Goal: Information Seeking & Learning: Learn about a topic

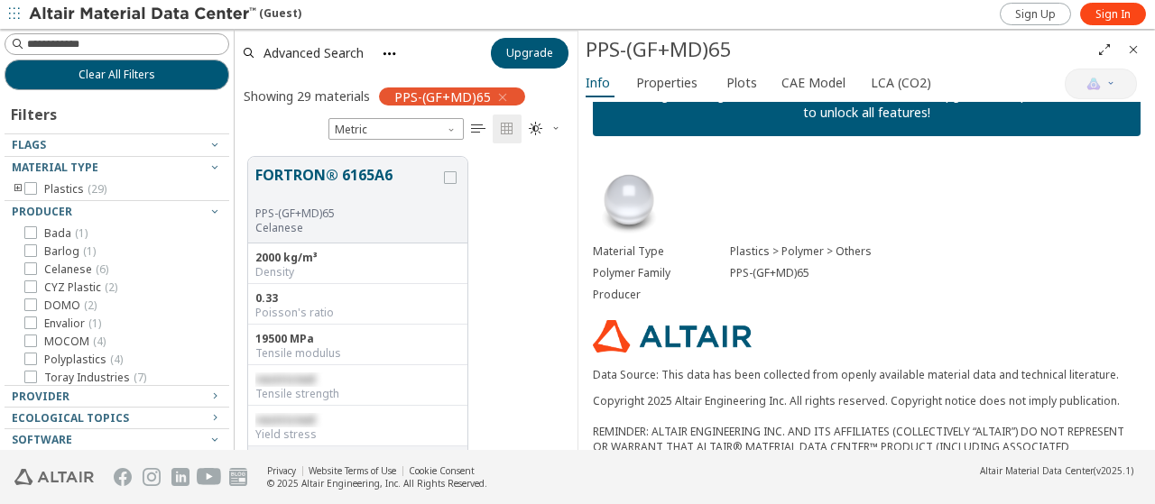
scroll to position [40, 0]
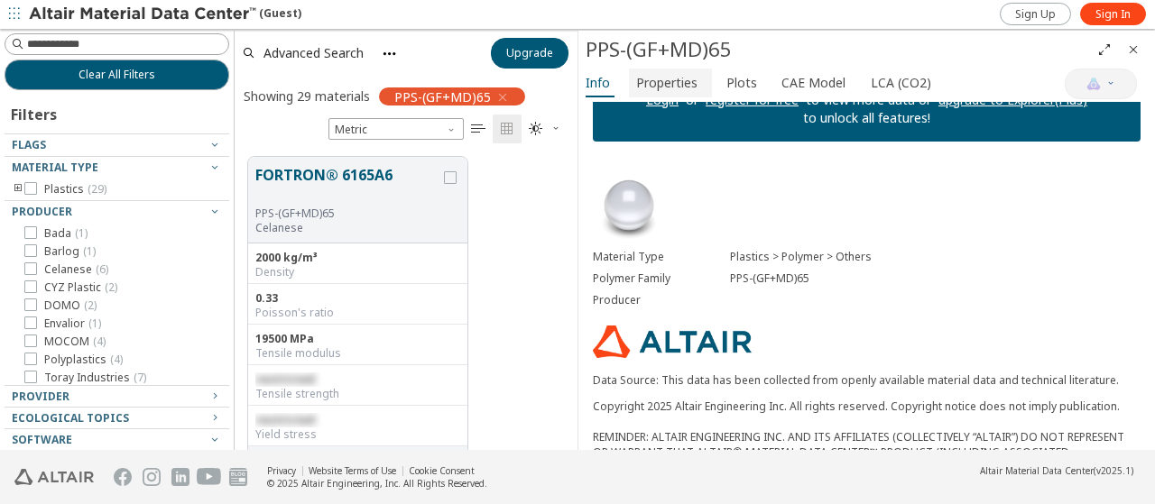
click at [673, 84] on span "Properties" at bounding box center [666, 83] width 61 height 29
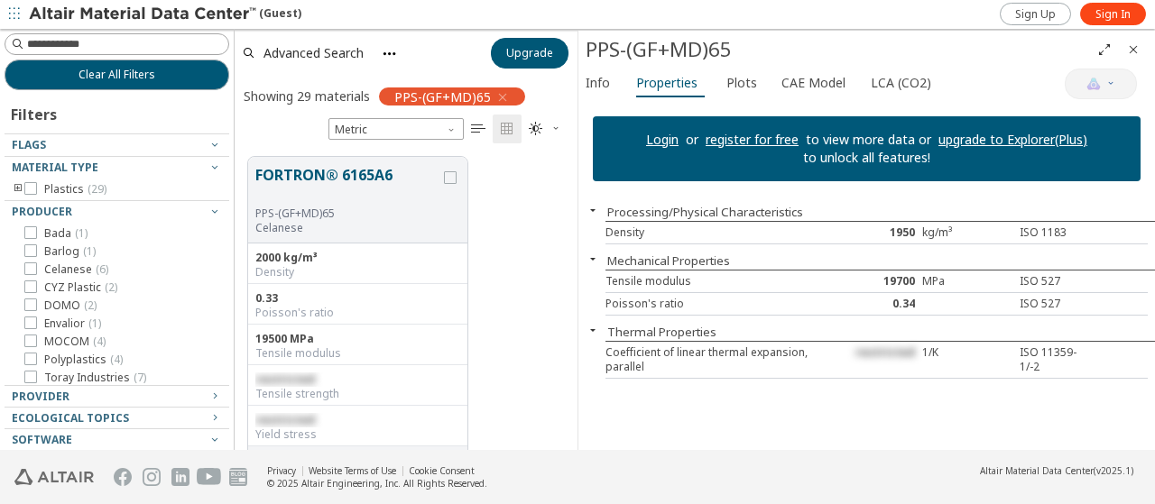
scroll to position [383, 0]
